Goal: Task Accomplishment & Management: Complete application form

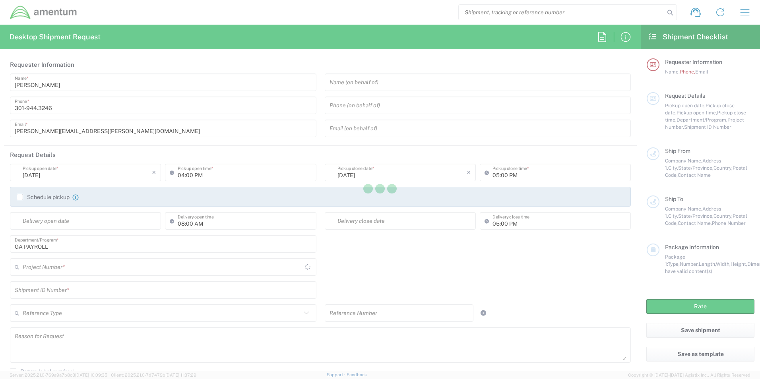
type input "United States"
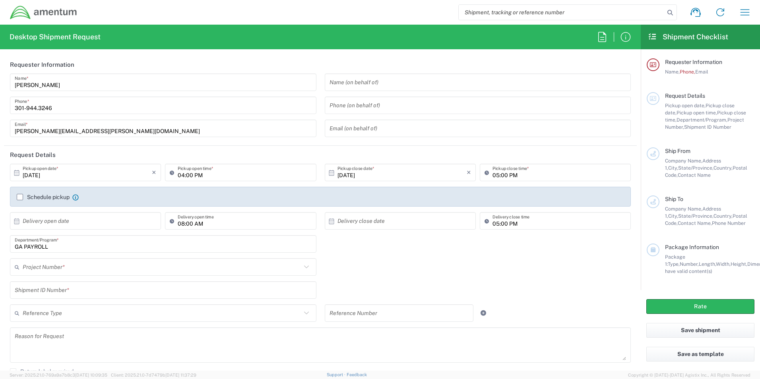
type input "ADMN.100041.00000"
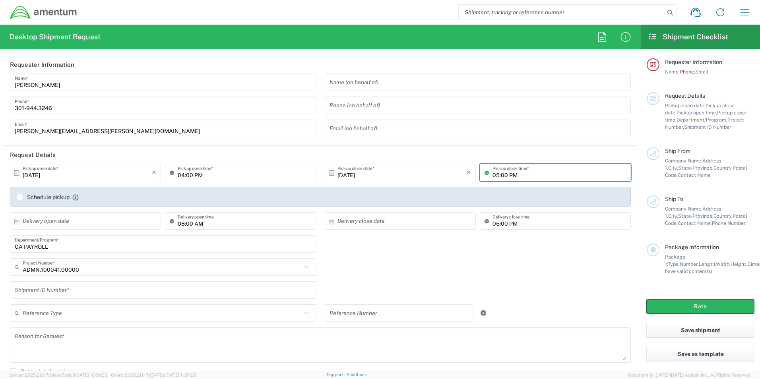
click at [529, 176] on input "05:00 PM" at bounding box center [560, 173] width 134 height 14
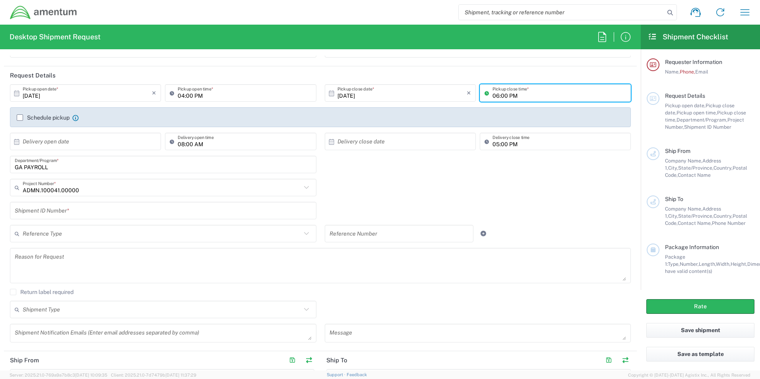
type input "06:00 PM"
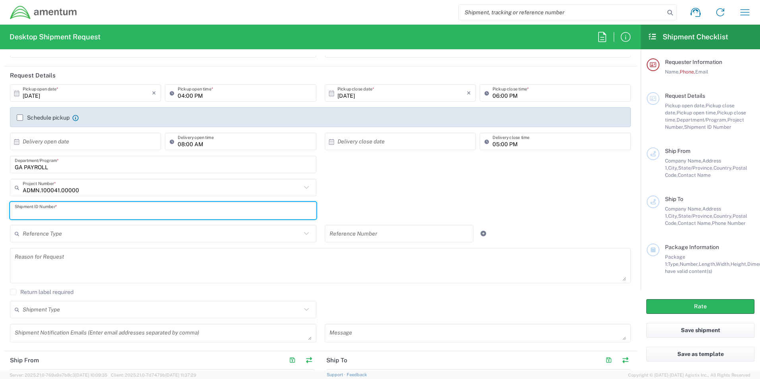
click at [218, 217] on input "text" at bounding box center [163, 211] width 297 height 14
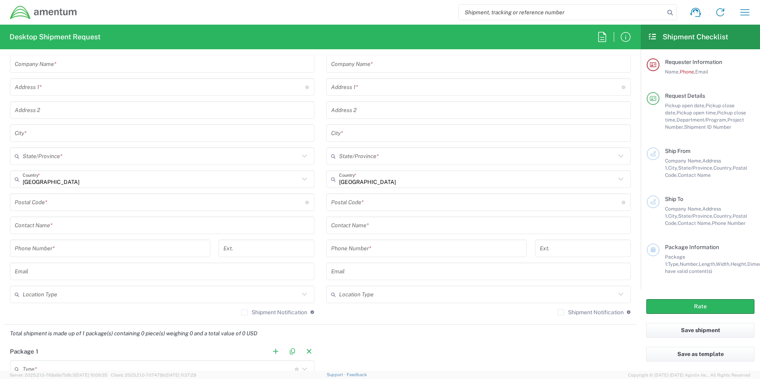
scroll to position [437, 0]
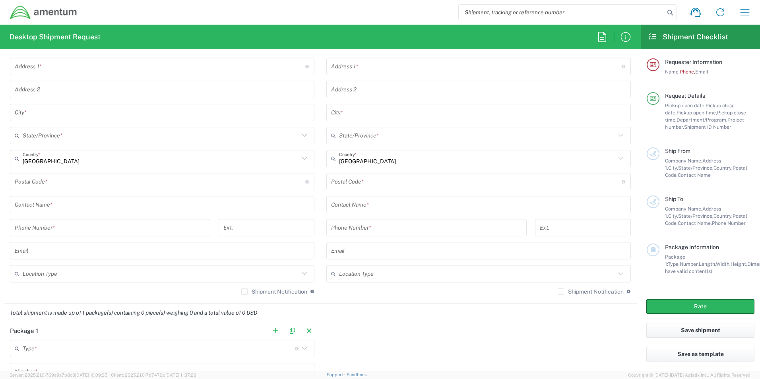
type input "Garnishments"
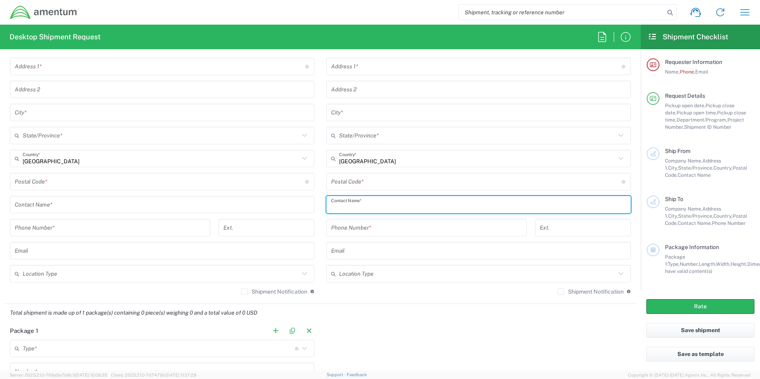
click at [365, 205] on input "text" at bounding box center [478, 205] width 295 height 14
type input "k"
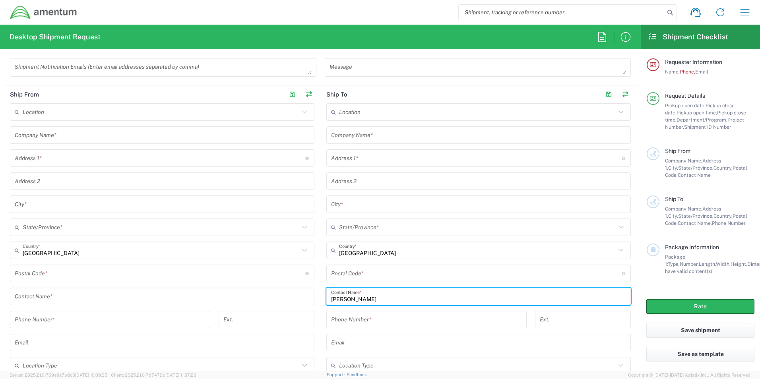
scroll to position [318, 0]
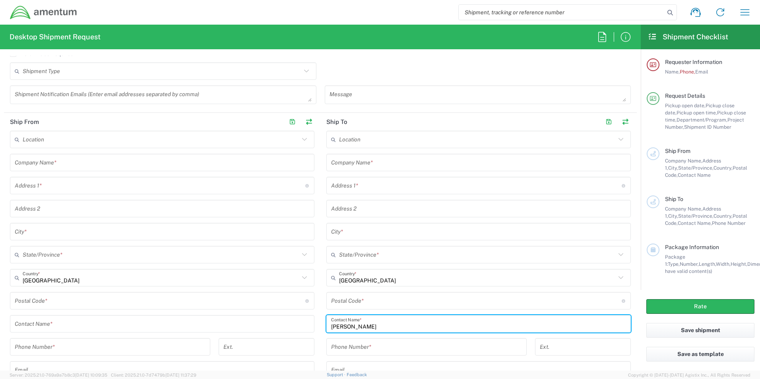
type input "Kyran Flaherty"
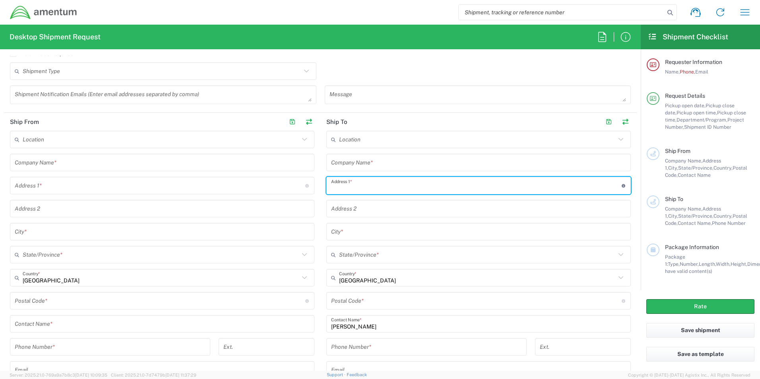
click at [356, 183] on input "text" at bounding box center [476, 186] width 291 height 14
type input "200 Welsh Ave"
type input "Amentum"
type input "20501 Seneca Meadows Parkway"
type input "Suite 200"
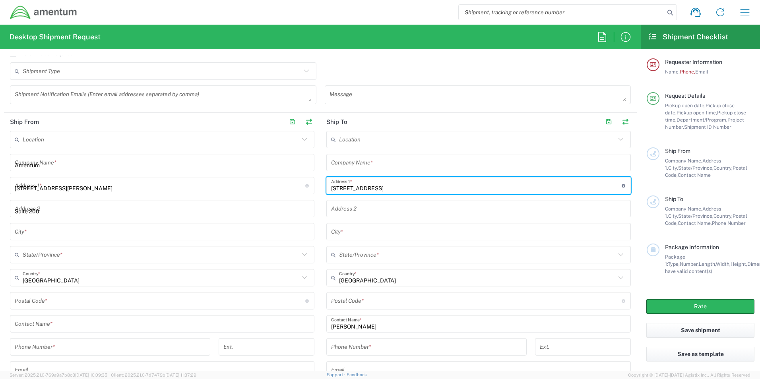
type input "Germantown"
type input "Maryland"
type input "20876"
type input "3019443246"
type input "N/A"
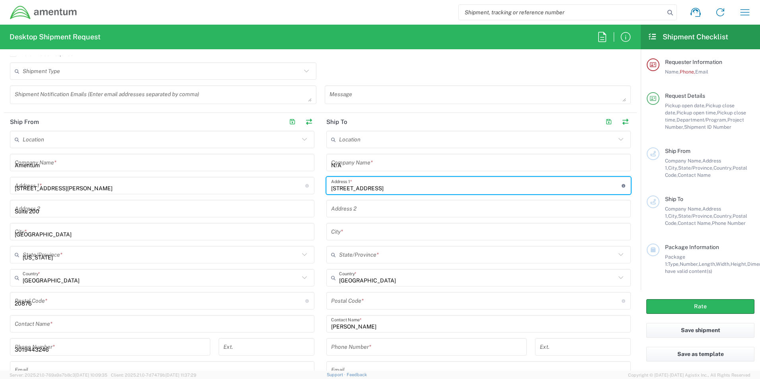
type input "Bellmawr"
type input "New Jersey"
type input "08031"
type input "8567182559"
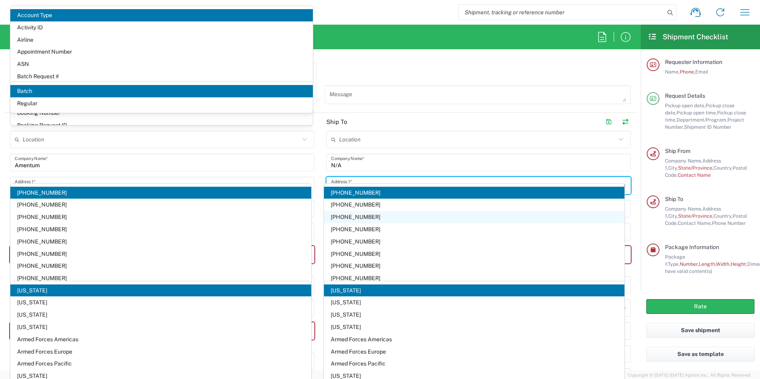
scroll to position [440, 0]
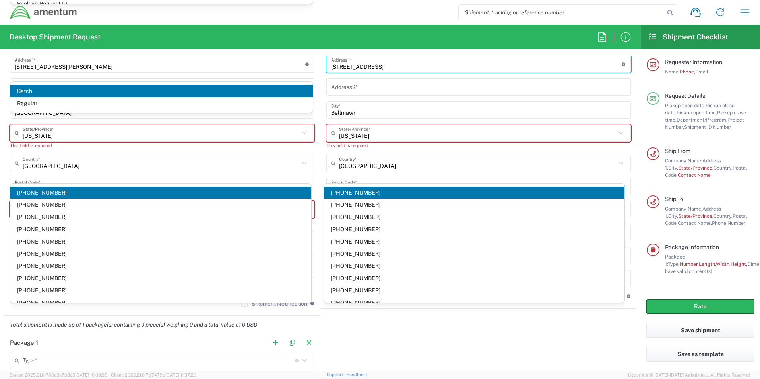
click at [434, 131] on input "New Jersey" at bounding box center [477, 133] width 277 height 14
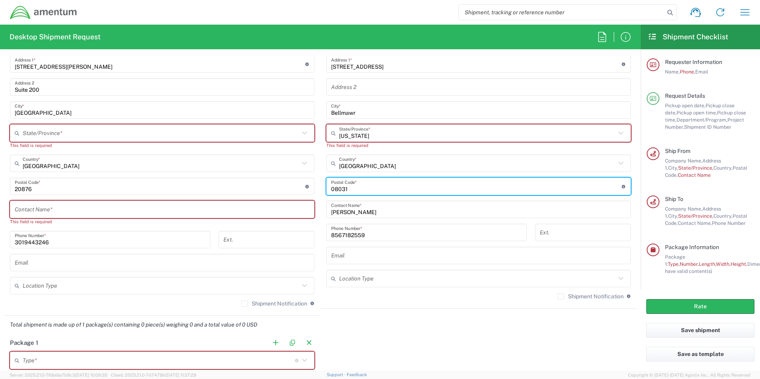
click at [533, 193] on input "undefined" at bounding box center [476, 187] width 291 height 14
click at [388, 136] on input "text" at bounding box center [477, 133] width 277 height 14
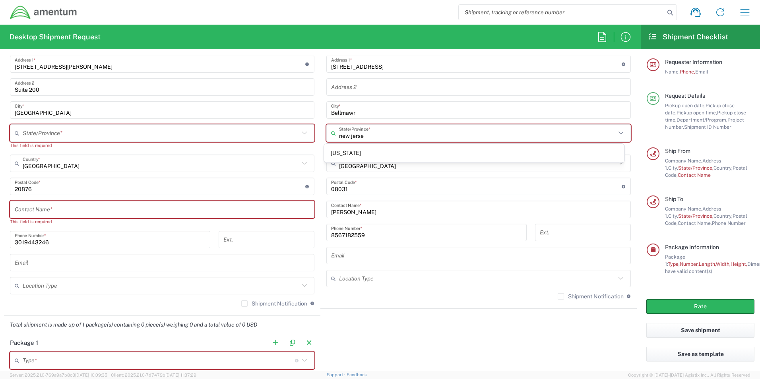
type input "new jersey"
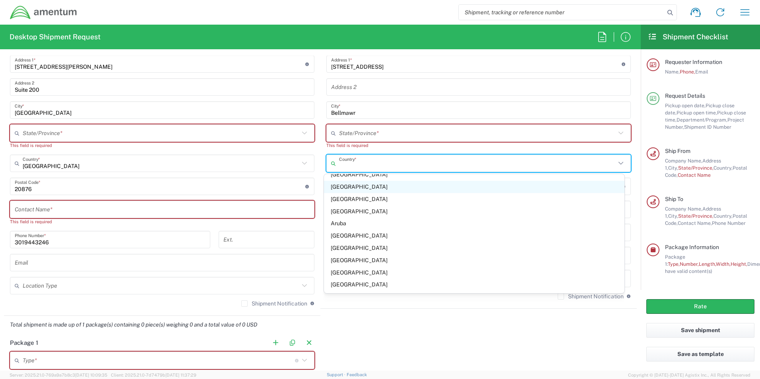
scroll to position [119, 0]
click at [368, 136] on input "text" at bounding box center [477, 133] width 277 height 14
type input "United States"
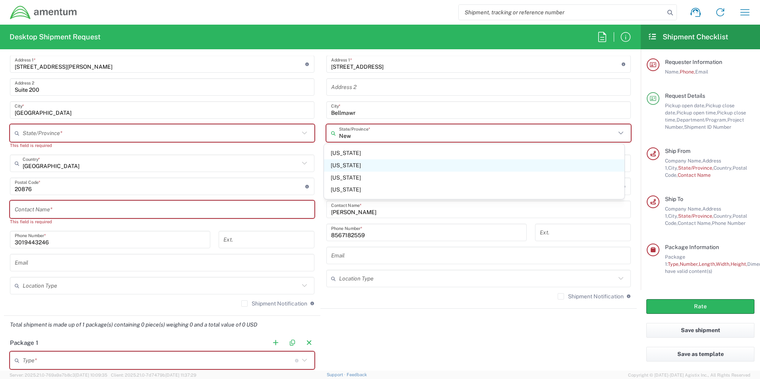
click at [337, 167] on span "New Jersey" at bounding box center [474, 165] width 301 height 12
type input "New Jersey"
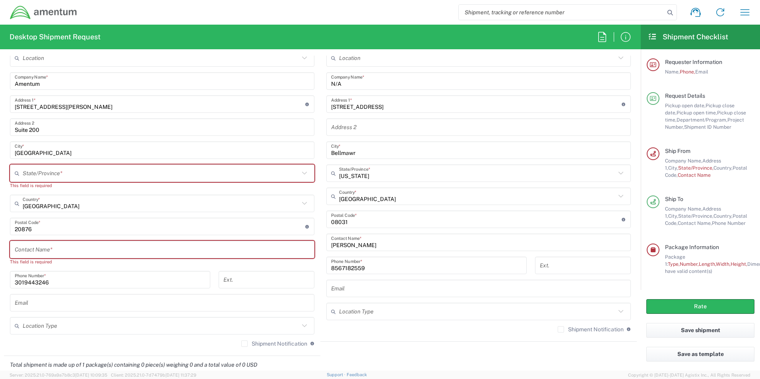
scroll to position [400, 0]
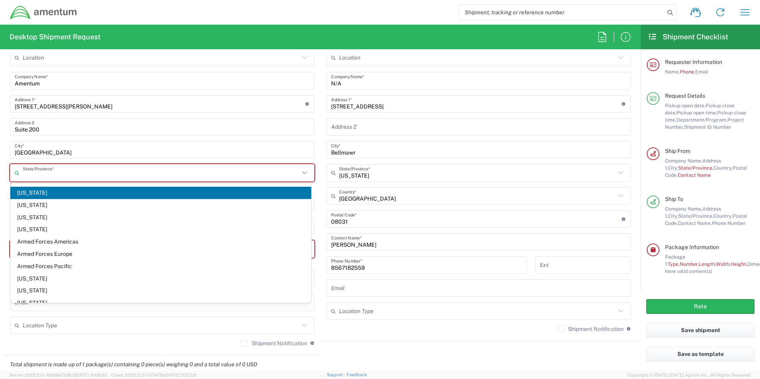
click at [172, 170] on input "text" at bounding box center [161, 173] width 277 height 14
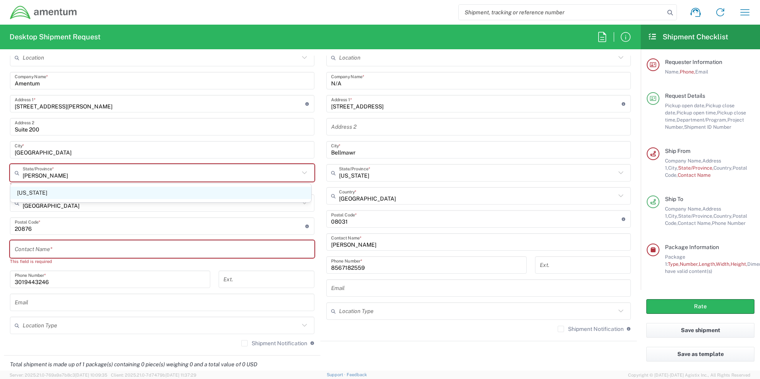
click at [24, 194] on span "Maryland" at bounding box center [160, 193] width 301 height 12
type input "Maryland"
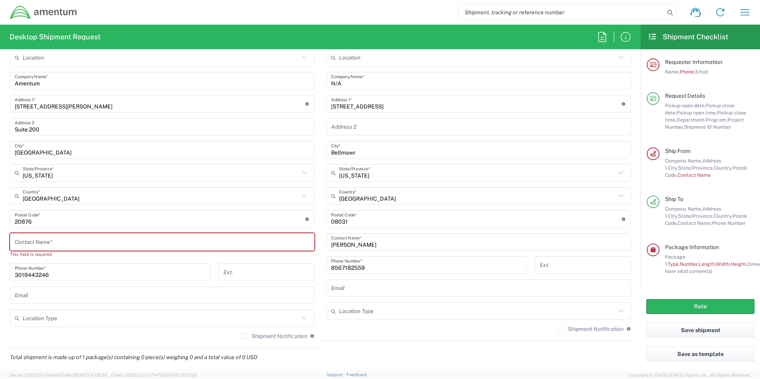
click at [62, 241] on input "text" at bounding box center [162, 242] width 295 height 14
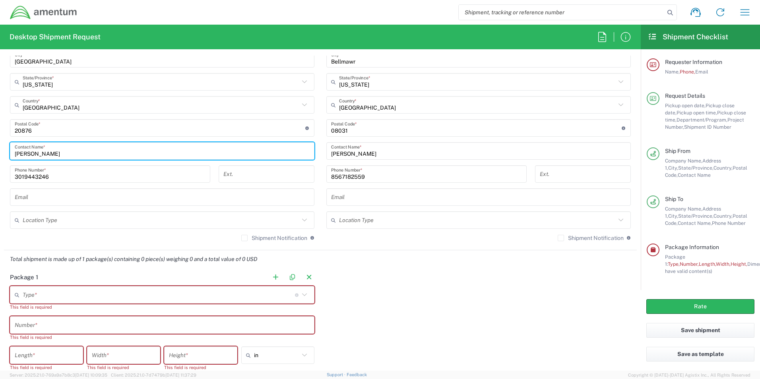
scroll to position [519, 0]
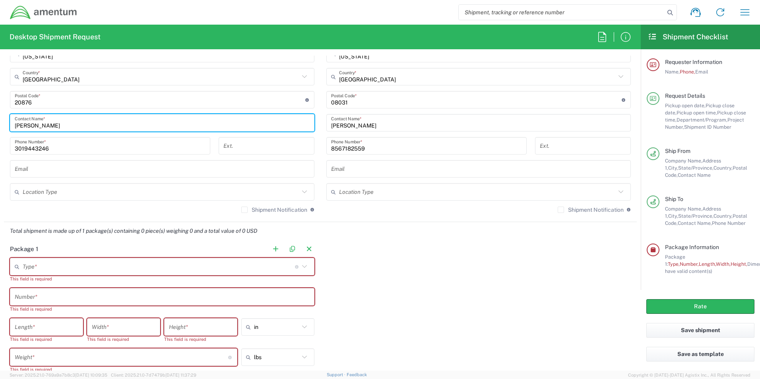
type input "Dana Webb"
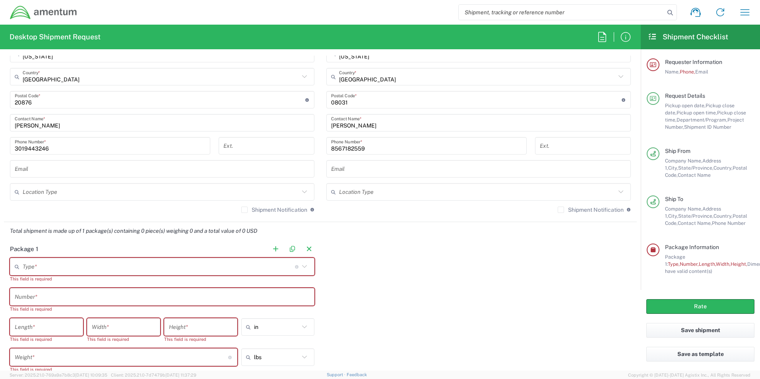
click at [302, 268] on icon at bounding box center [304, 267] width 10 height 10
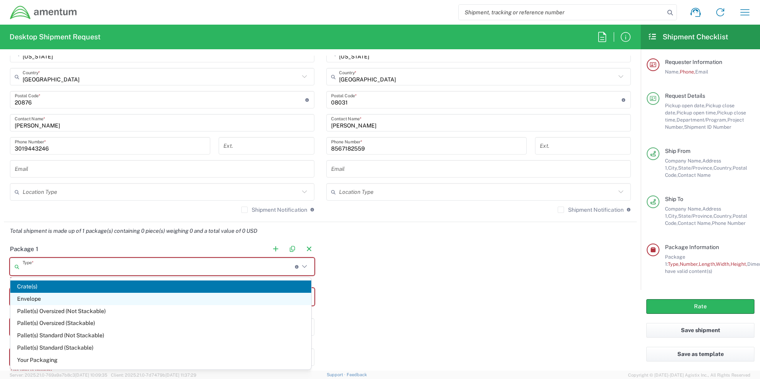
click at [92, 295] on span "Envelope" at bounding box center [160, 299] width 301 height 12
type input "Envelope"
type input "1"
type input "9.5"
type input "12.5"
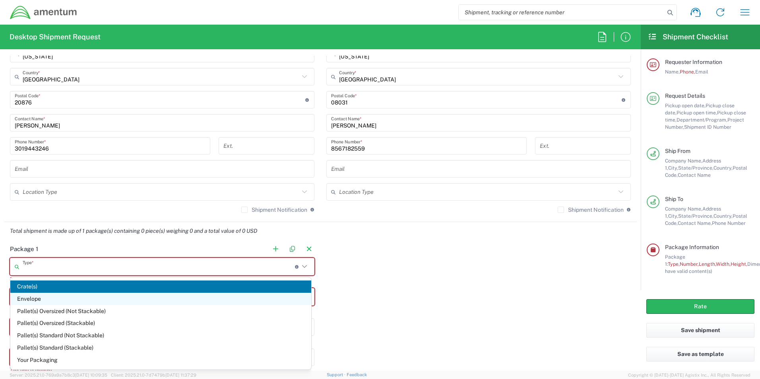
type input "0.25"
type input "1"
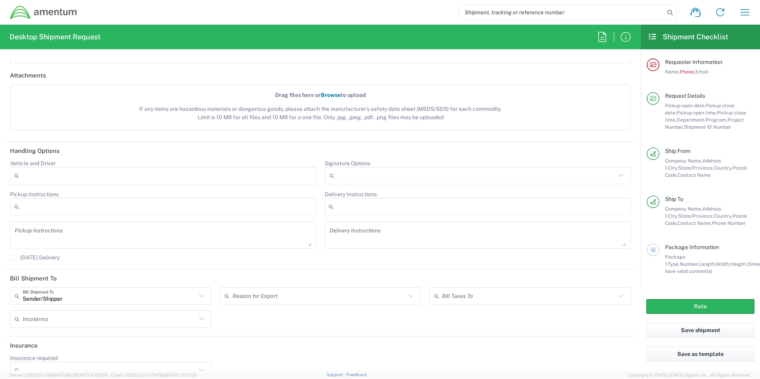
scroll to position [902, 0]
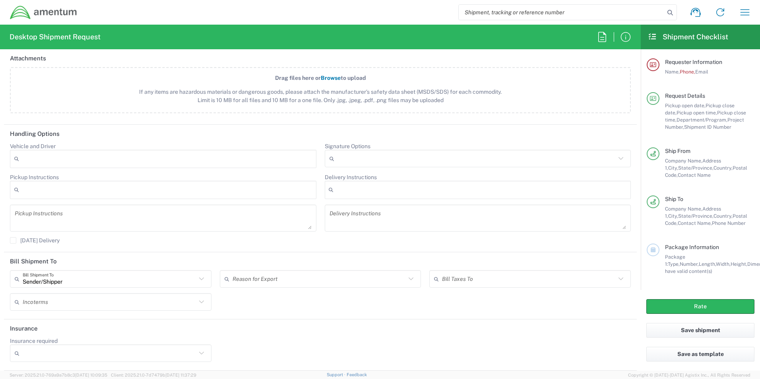
click at [617, 159] on icon at bounding box center [621, 158] width 10 height 10
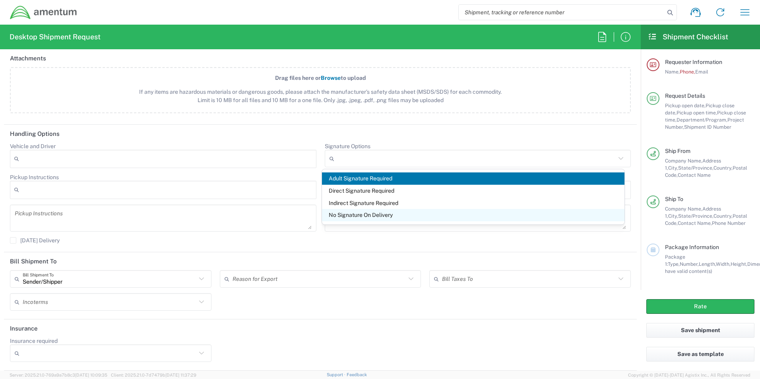
click at [409, 216] on span "No Signature On Delivery" at bounding box center [473, 215] width 303 height 12
type input "No Signature On Delivery"
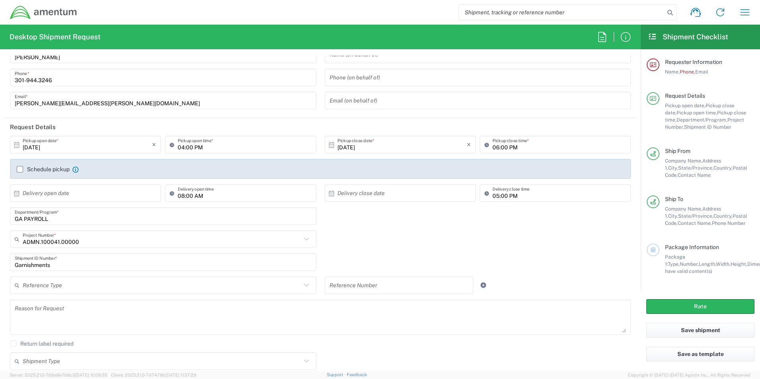
scroll to position [0, 0]
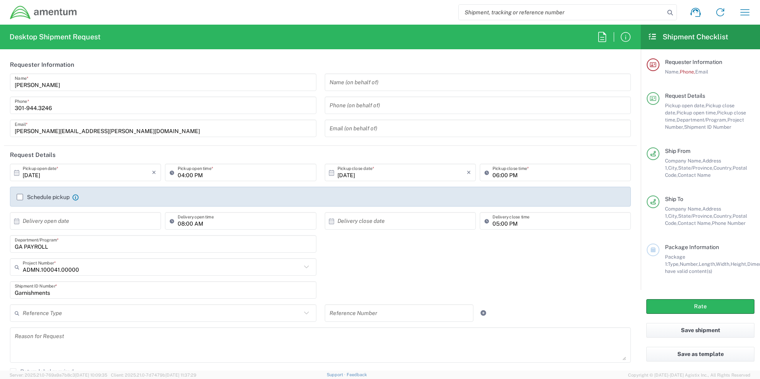
click at [35, 108] on input "301-944.3246" at bounding box center [163, 106] width 297 height 14
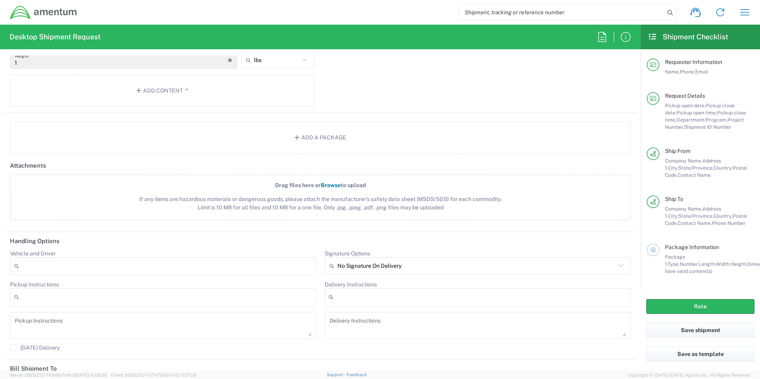
scroll to position [902, 0]
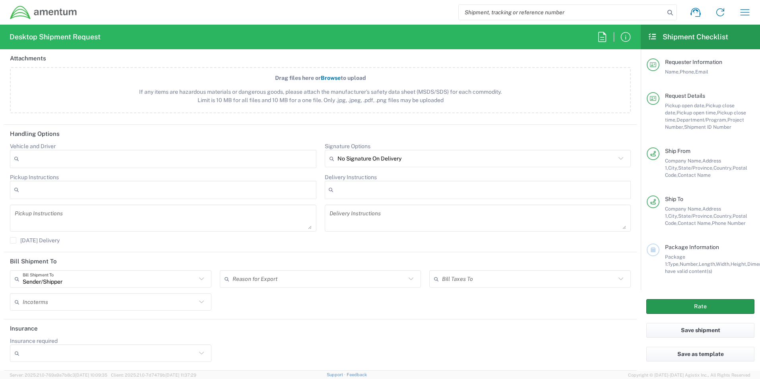
type input "301-944-3246"
click at [730, 310] on button "Rate" at bounding box center [700, 306] width 108 height 15
type input "ADMN.100041.00000"
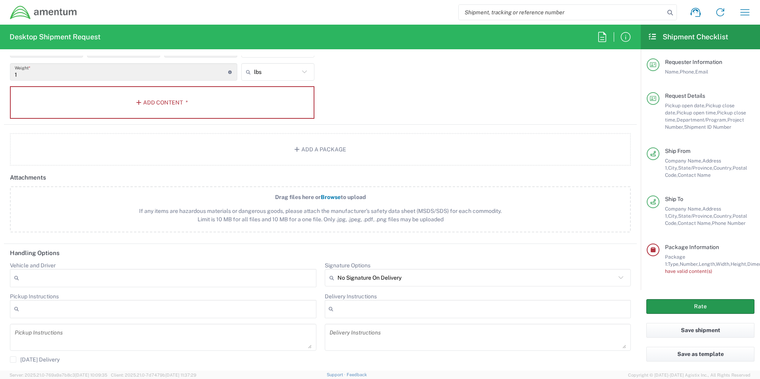
scroll to position [664, 0]
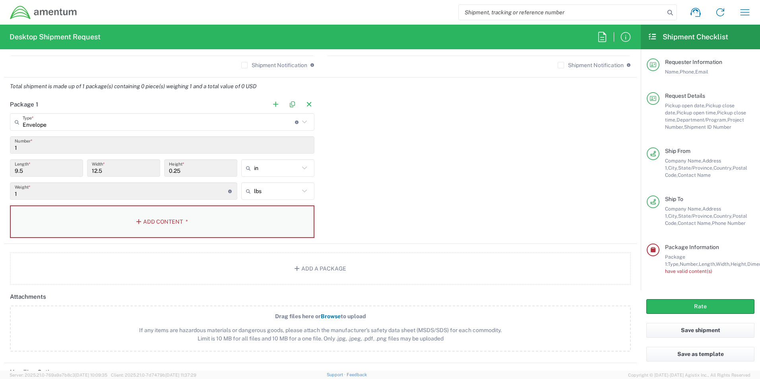
click at [159, 220] on button "Add Content *" at bounding box center [162, 222] width 305 height 33
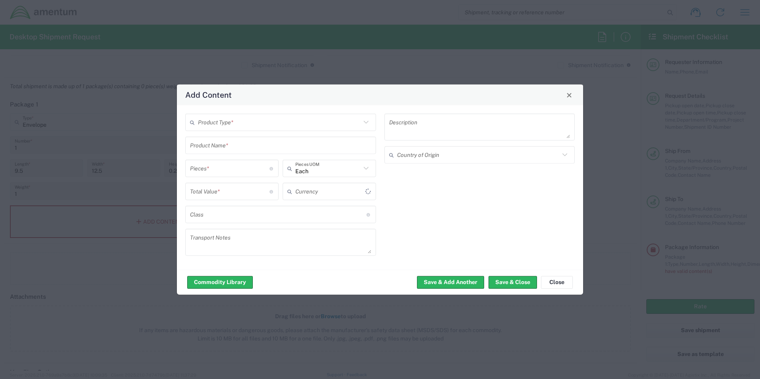
type input "US Dollar"
click at [364, 118] on icon at bounding box center [366, 122] width 10 height 10
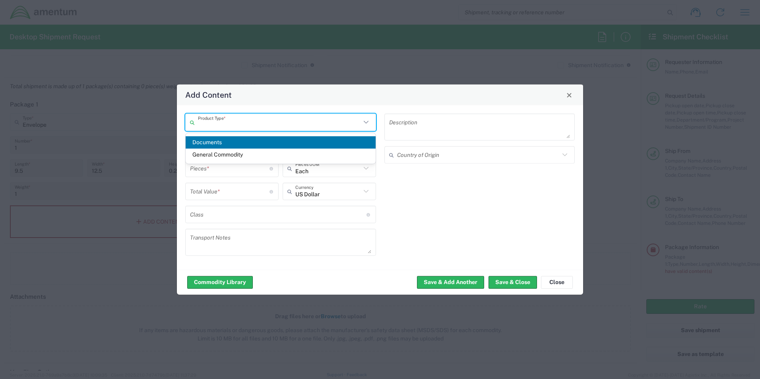
click at [228, 143] on span "Documents" at bounding box center [281, 142] width 190 height 12
type input "Documents"
type input "1"
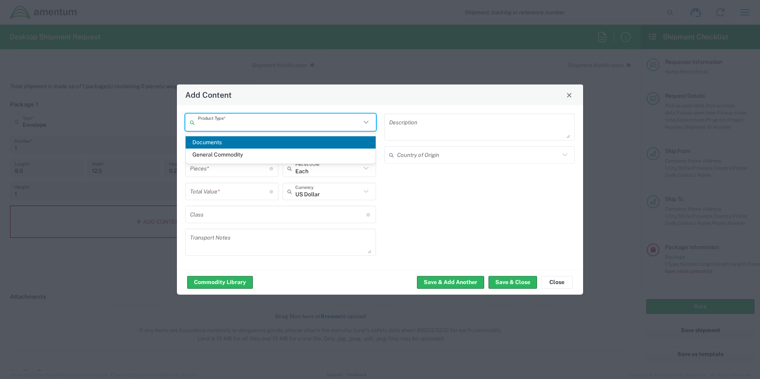
type textarea "Documents"
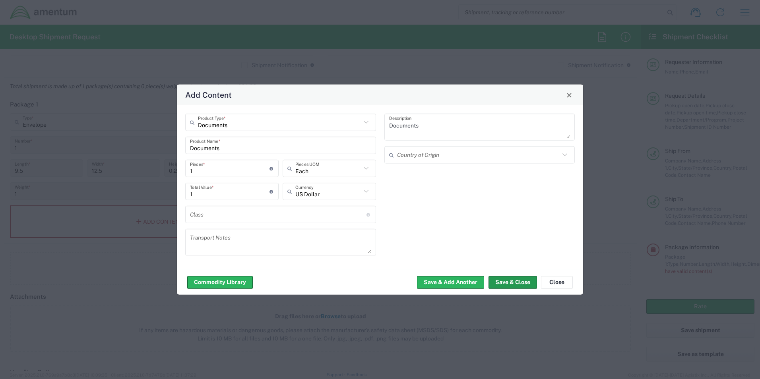
click at [513, 283] on button "Save & Close" at bounding box center [513, 282] width 49 height 13
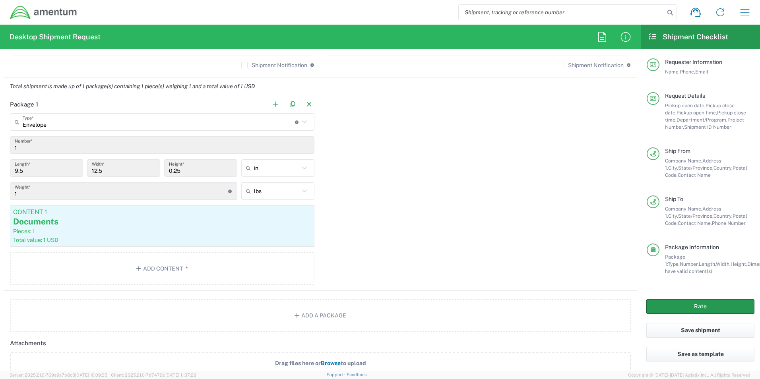
click at [708, 305] on button "Rate" at bounding box center [700, 306] width 108 height 15
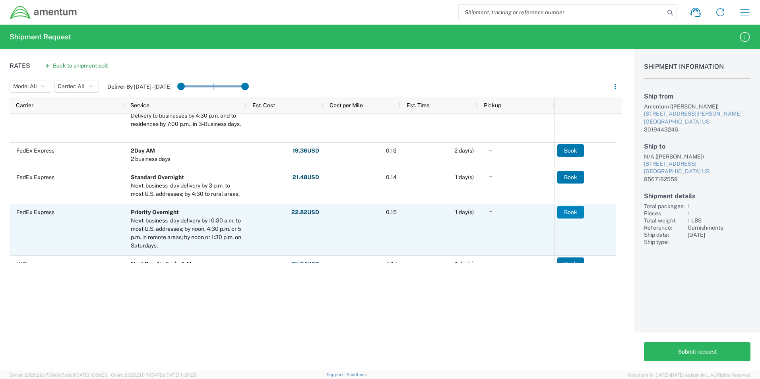
click at [571, 213] on button "Book" at bounding box center [570, 212] width 27 height 13
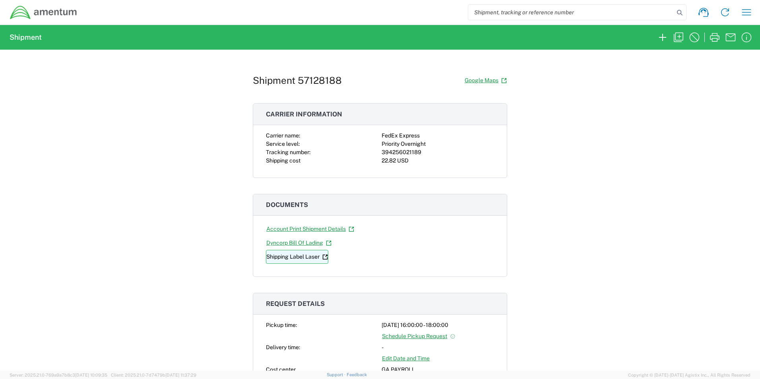
click at [298, 256] on link "Shipping Label Laser" at bounding box center [297, 257] width 62 height 14
